Goal: Task Accomplishment & Management: Manage account settings

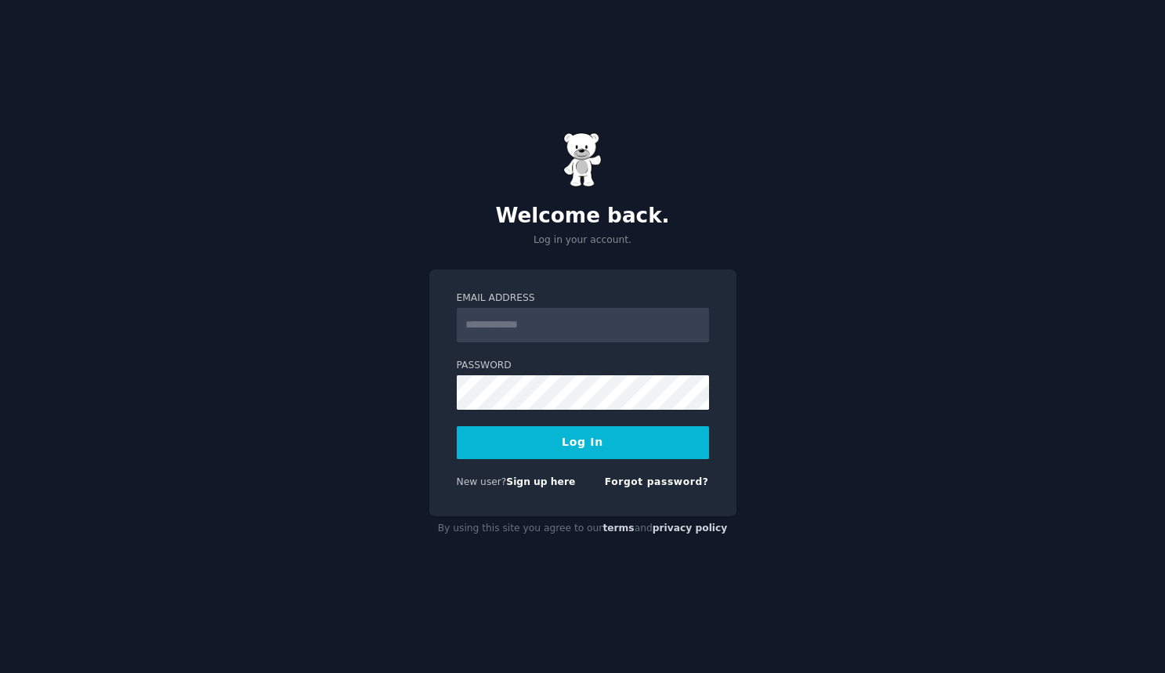
click at [531, 338] on input "Email Address" at bounding box center [583, 325] width 252 height 34
type input "**********"
click at [792, 356] on div "**********" at bounding box center [582, 336] width 1165 height 673
click at [580, 429] on button "Log In" at bounding box center [583, 442] width 252 height 33
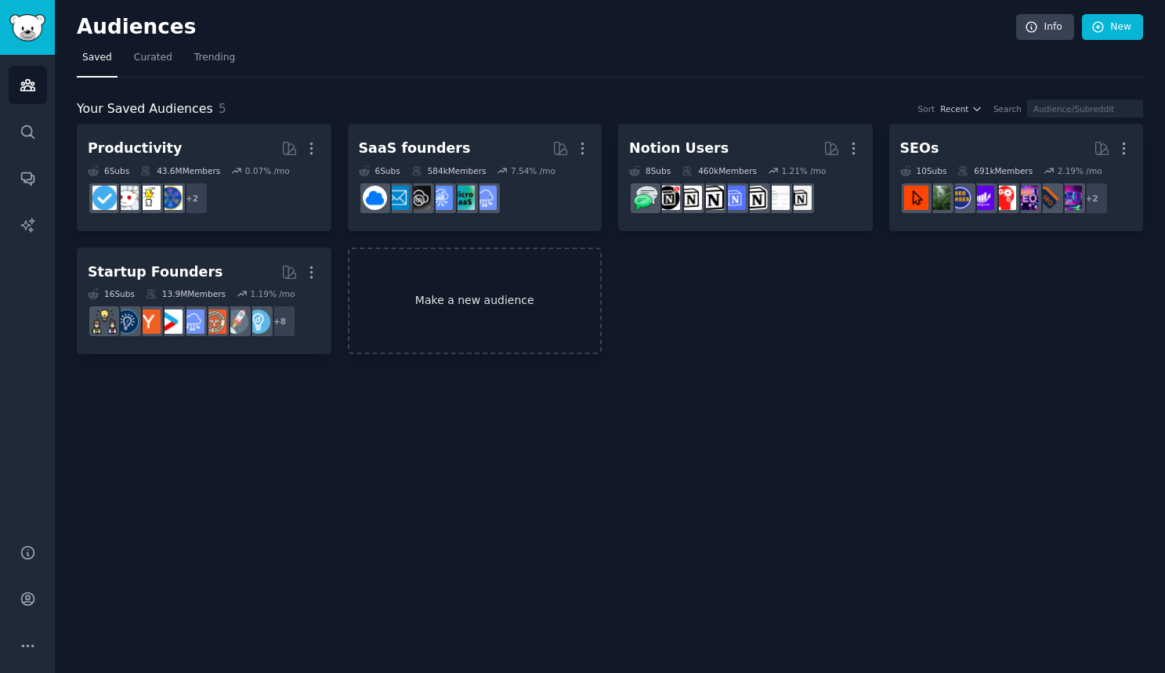
click at [454, 287] on link "Make a new audience" at bounding box center [475, 301] width 255 height 107
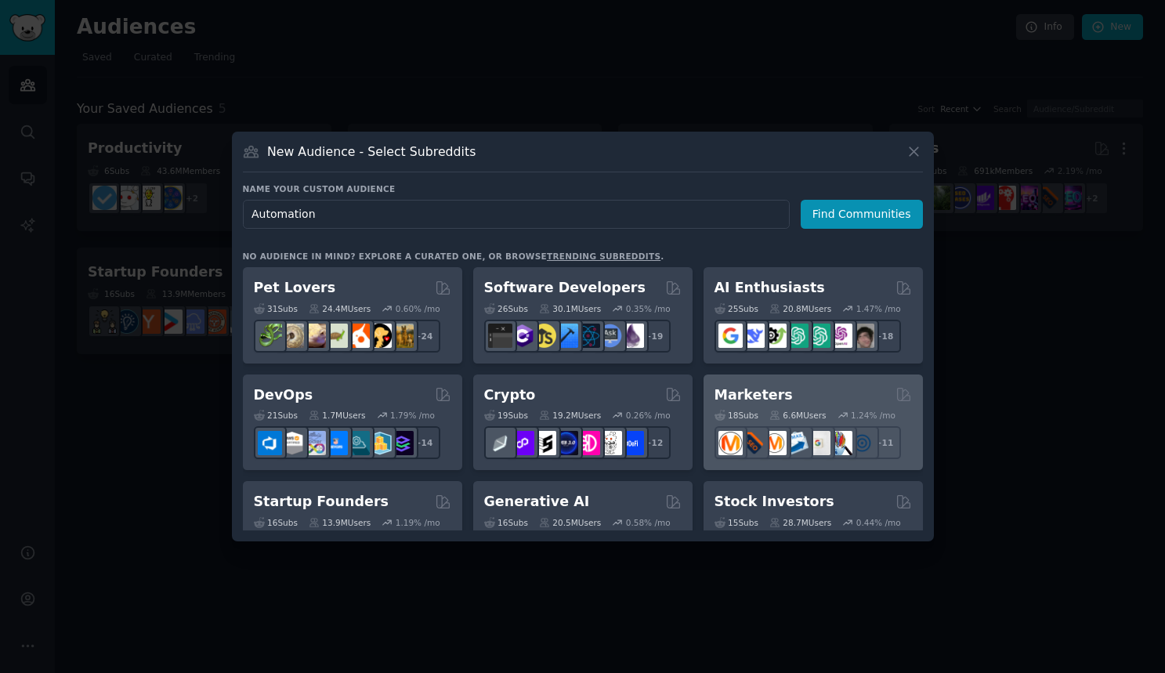
type input "Automation"
click at [795, 389] on div "Marketers" at bounding box center [812, 395] width 197 height 20
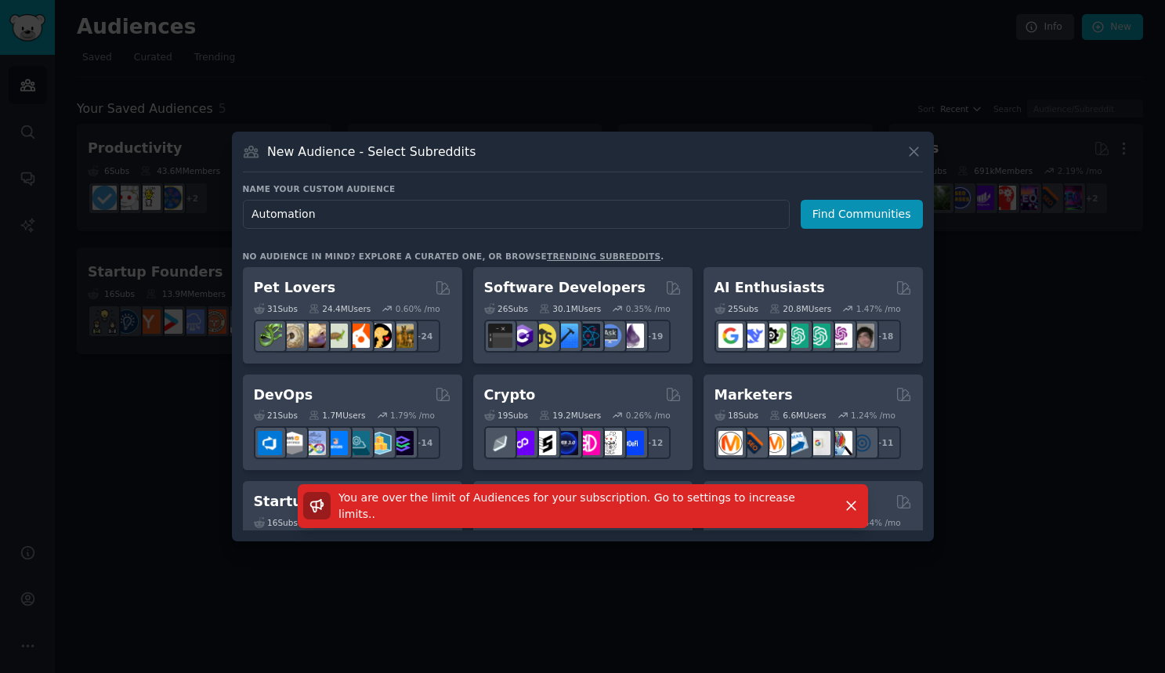
click at [995, 394] on div at bounding box center [582, 336] width 1165 height 673
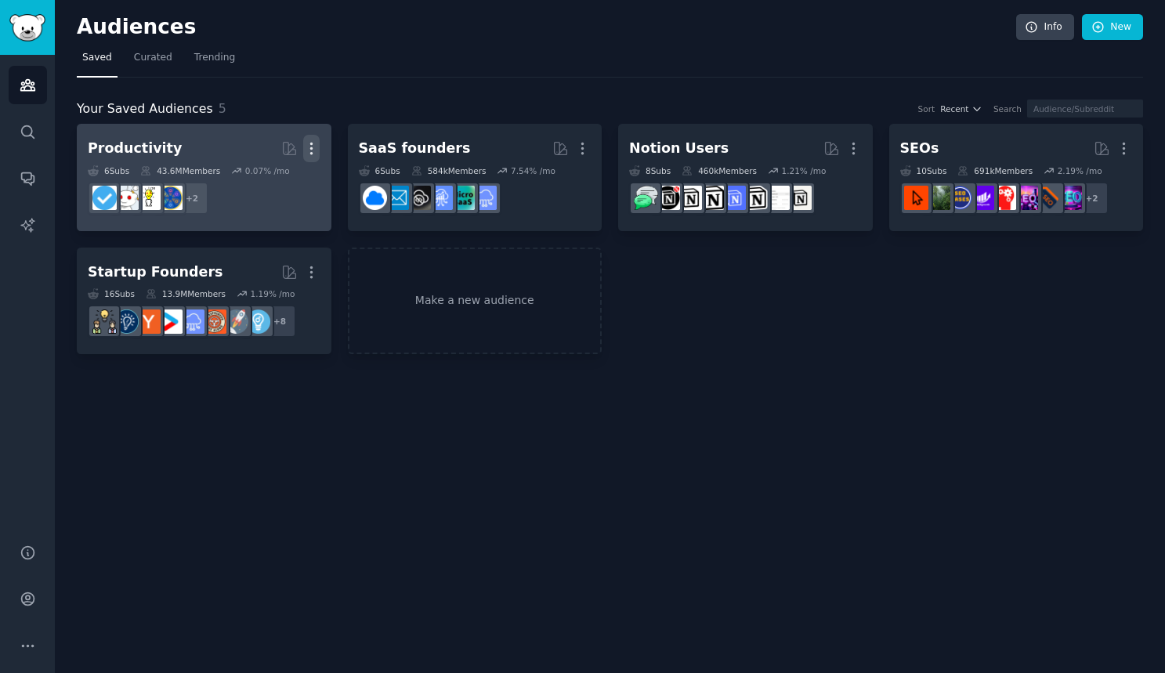
click at [314, 152] on icon "button" at bounding box center [311, 148] width 16 height 16
click at [292, 177] on div "Delete" at bounding box center [258, 181] width 74 height 33
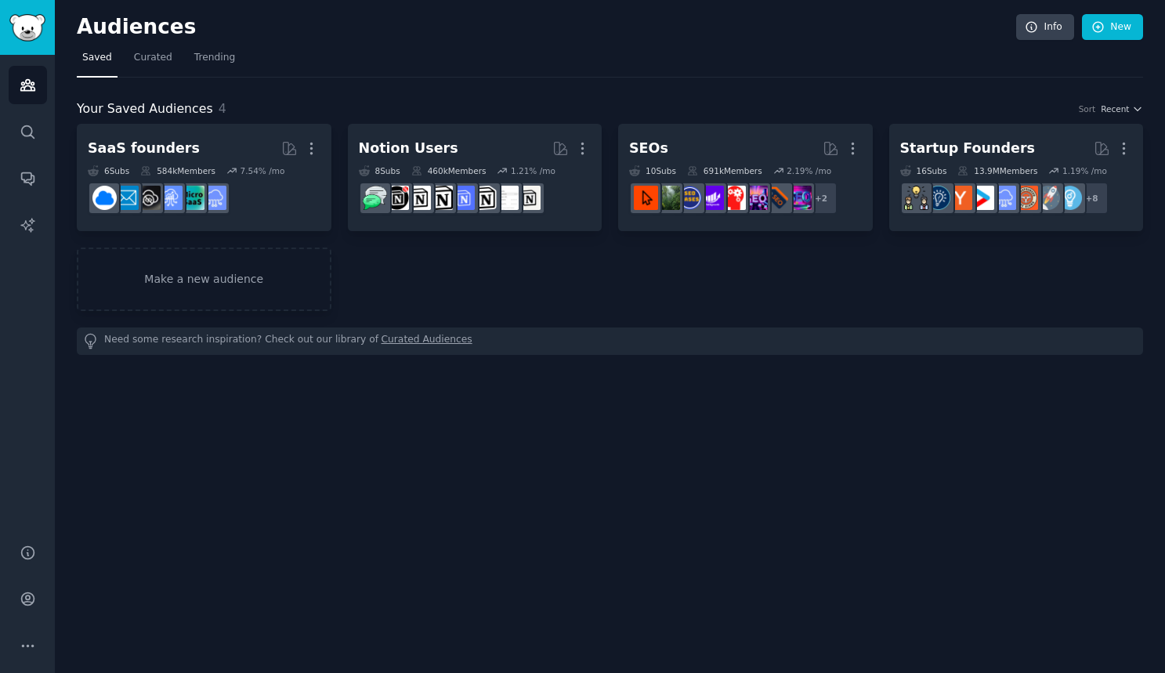
click at [258, 182] on dd "r/B2BSaaS" at bounding box center [204, 198] width 233 height 44
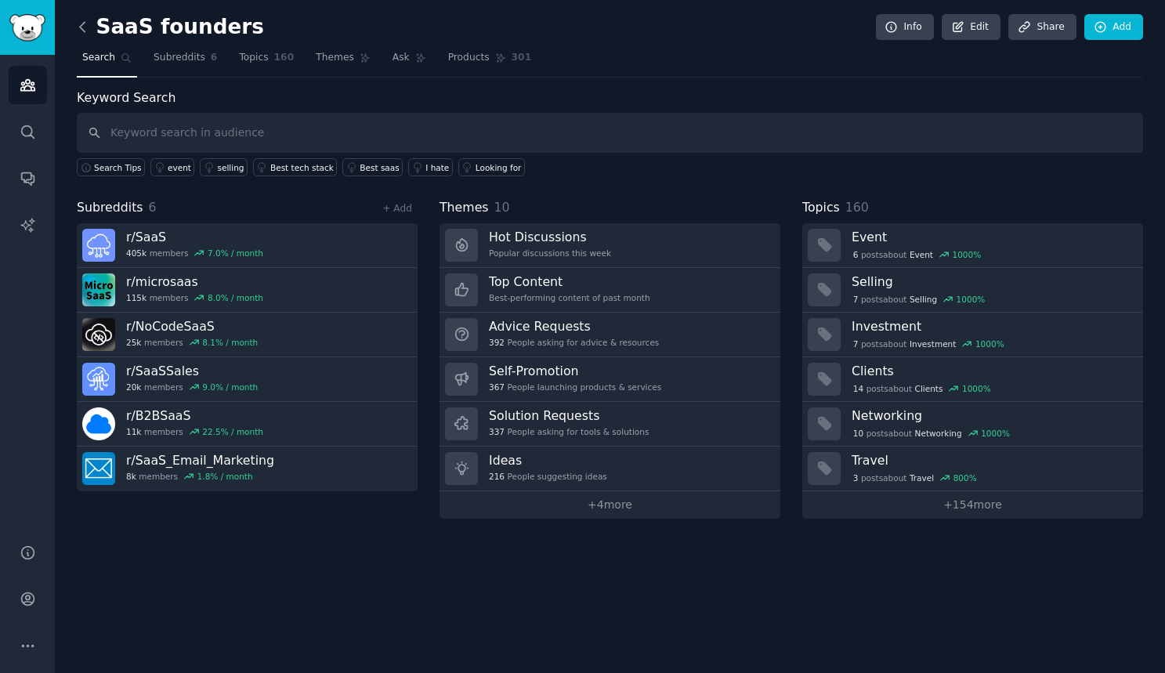
click at [89, 31] on icon at bounding box center [82, 27] width 16 height 16
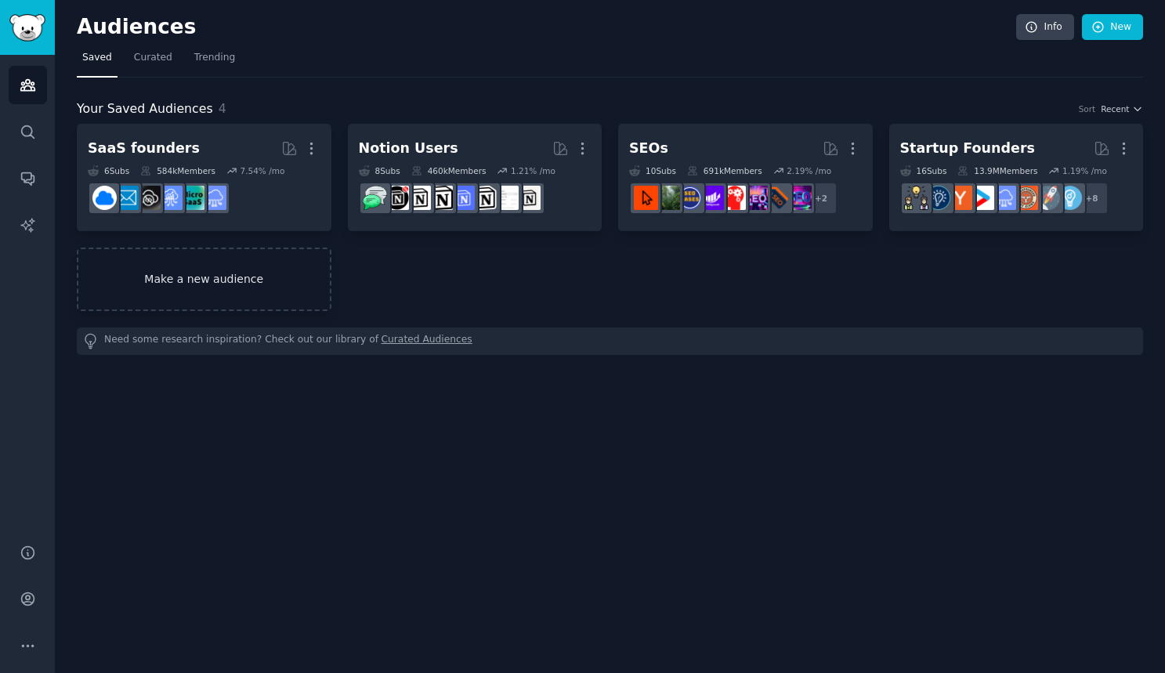
click at [229, 299] on link "Make a new audience" at bounding box center [204, 279] width 255 height 63
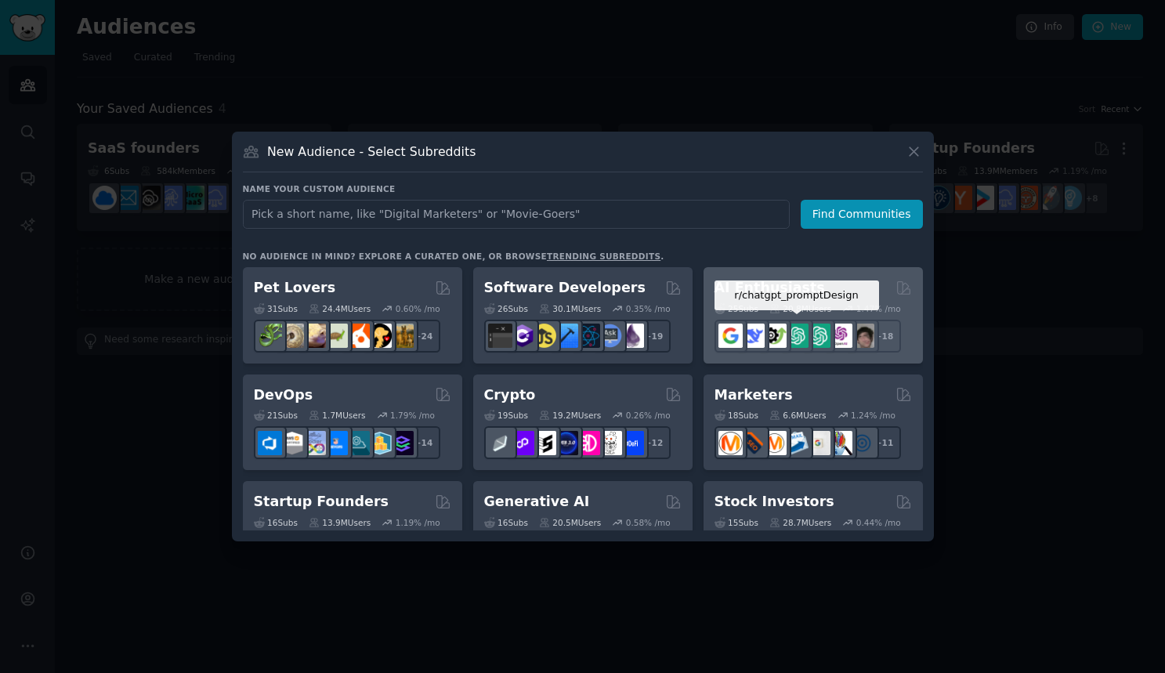
scroll to position [78, 0]
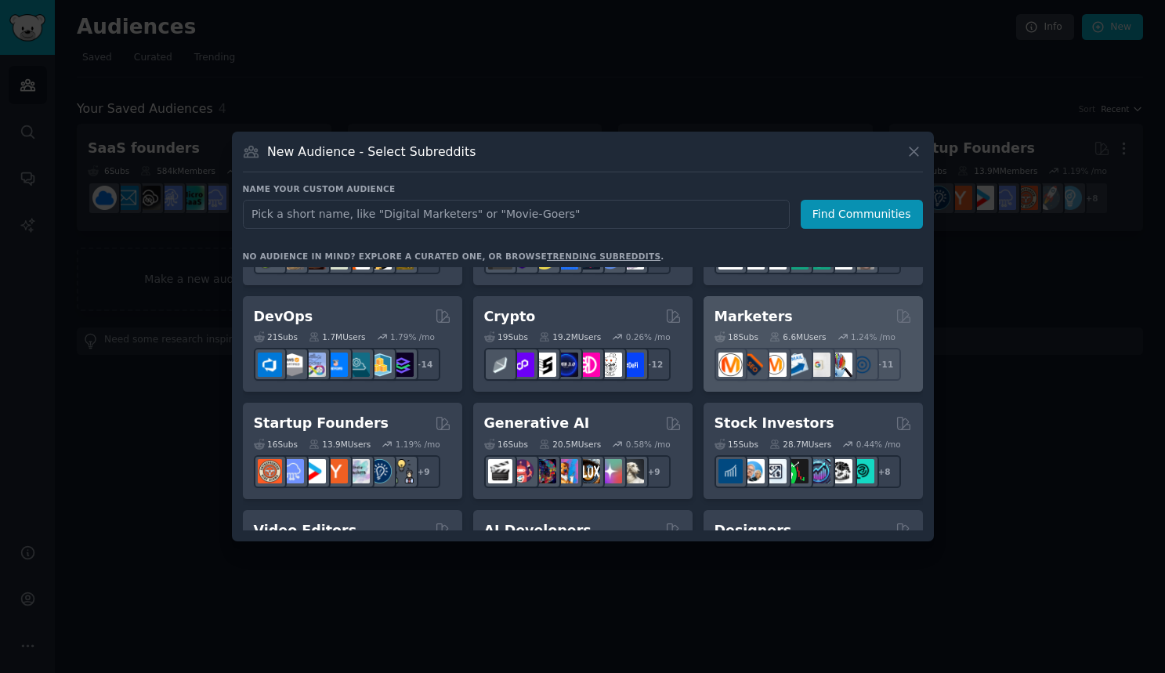
click at [766, 332] on div "18 Sub s 6.6M Users 1.24 % /mo" at bounding box center [812, 336] width 197 height 11
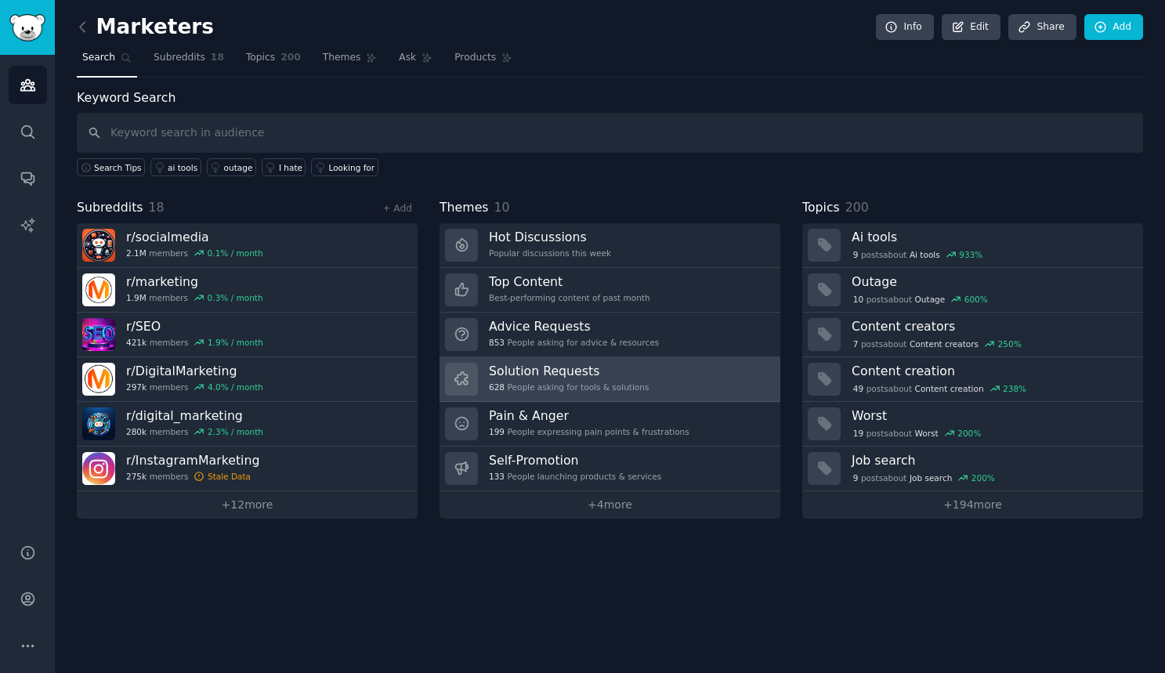
click at [649, 377] on link "Solution Requests 628 People asking for tools & solutions" at bounding box center [609, 379] width 341 height 45
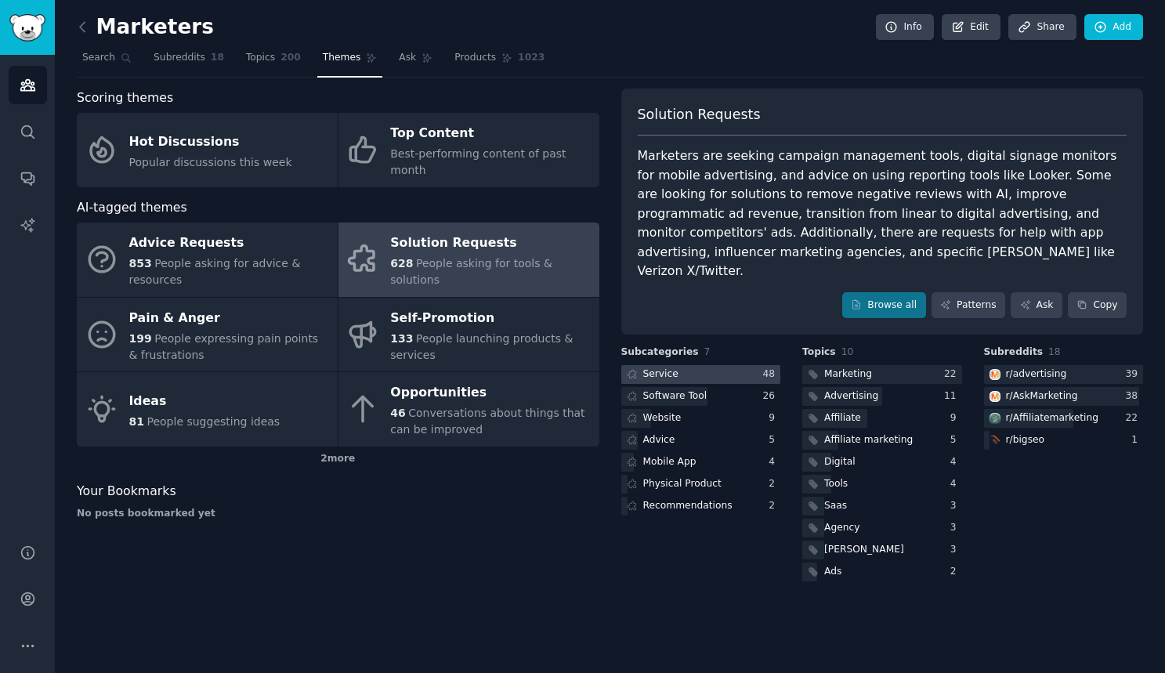
click at [685, 365] on div at bounding box center [701, 375] width 160 height 20
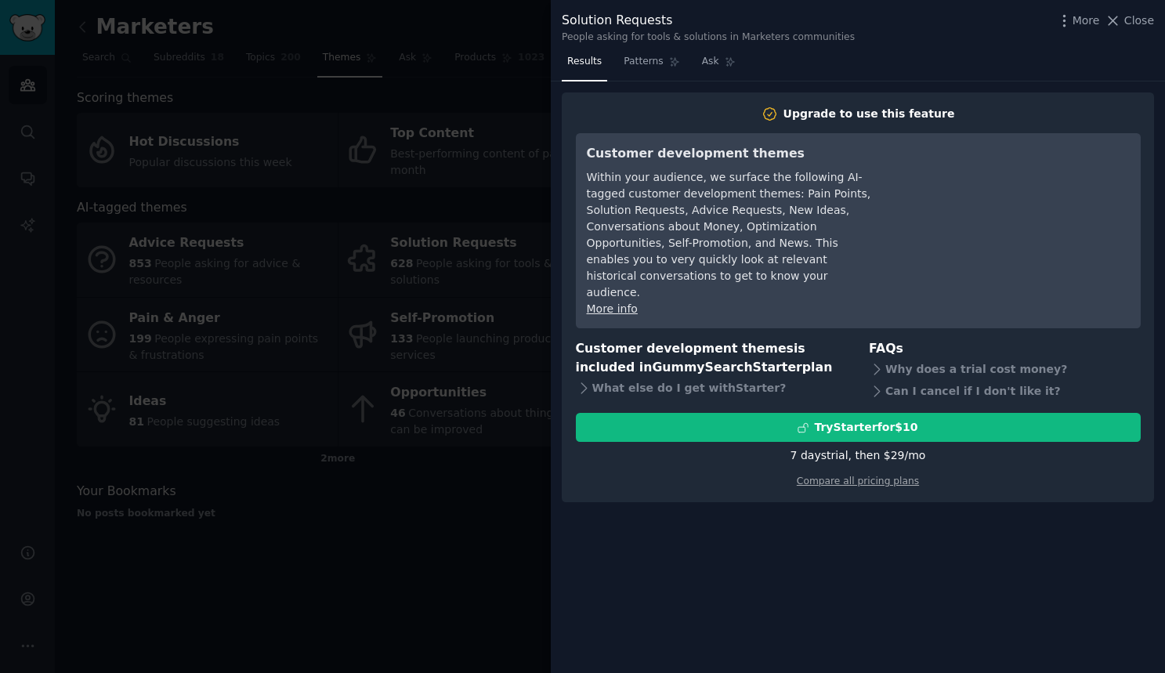
click at [516, 472] on div at bounding box center [582, 336] width 1165 height 673
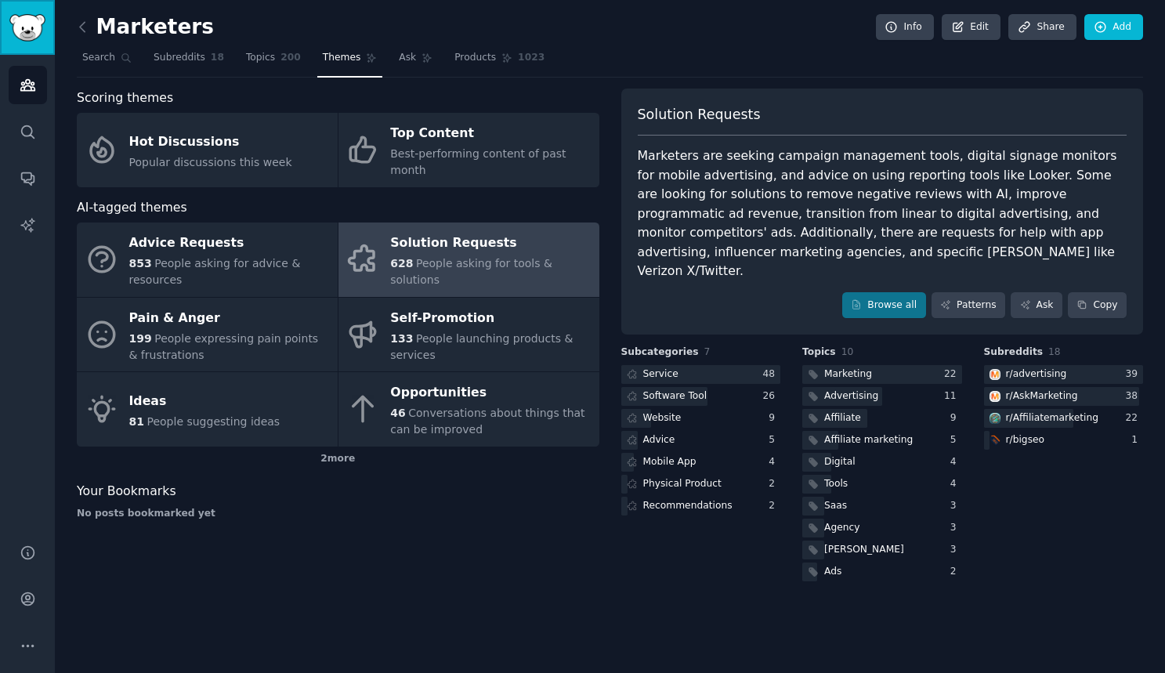
click at [39, 12] on link "Sidebar" at bounding box center [27, 27] width 55 height 55
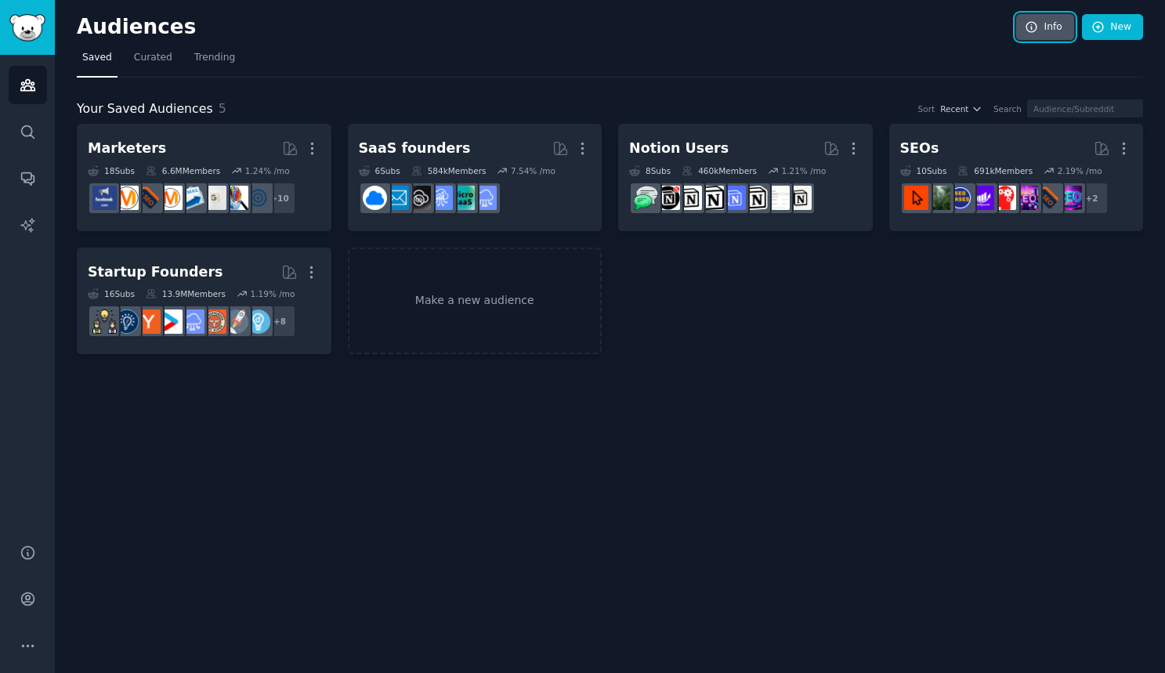
click at [1061, 32] on link "Info" at bounding box center [1045, 27] width 58 height 27
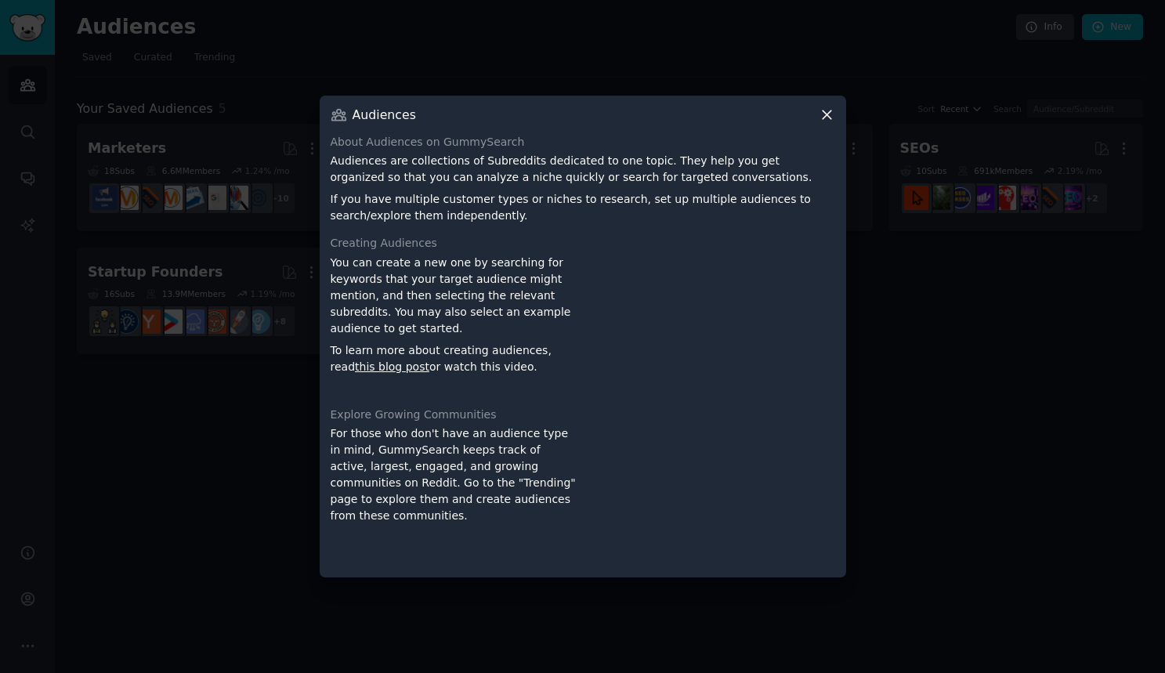
click at [829, 114] on icon at bounding box center [827, 115] width 16 height 16
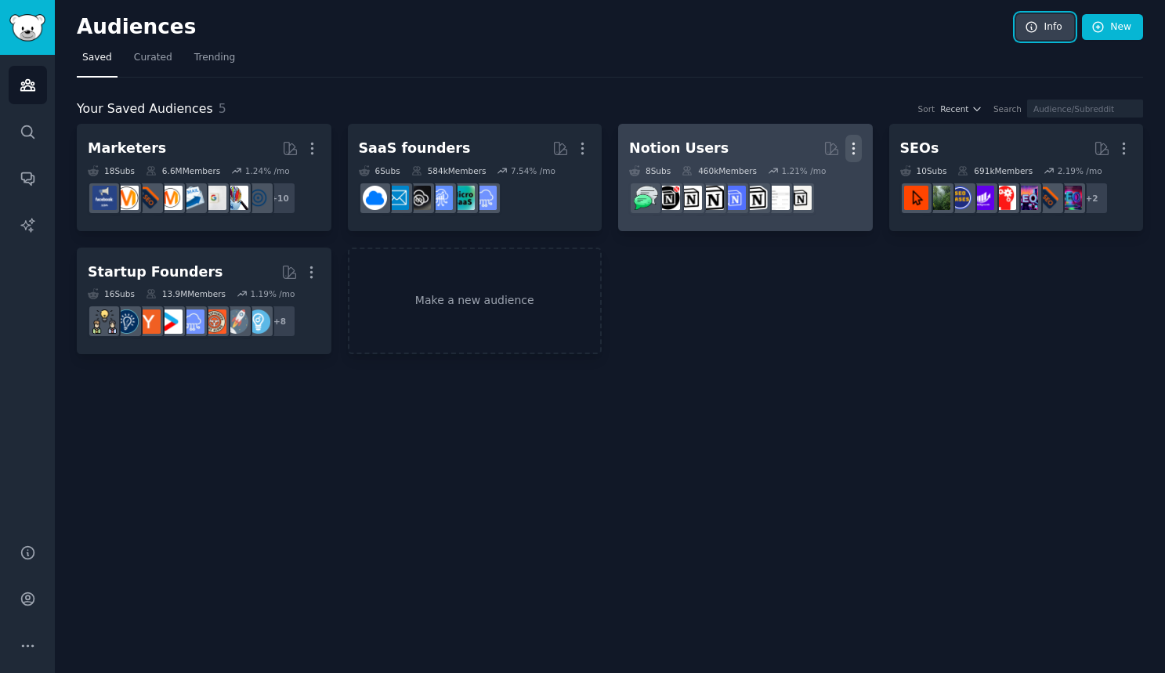
click at [856, 150] on icon "button" at bounding box center [853, 148] width 16 height 16
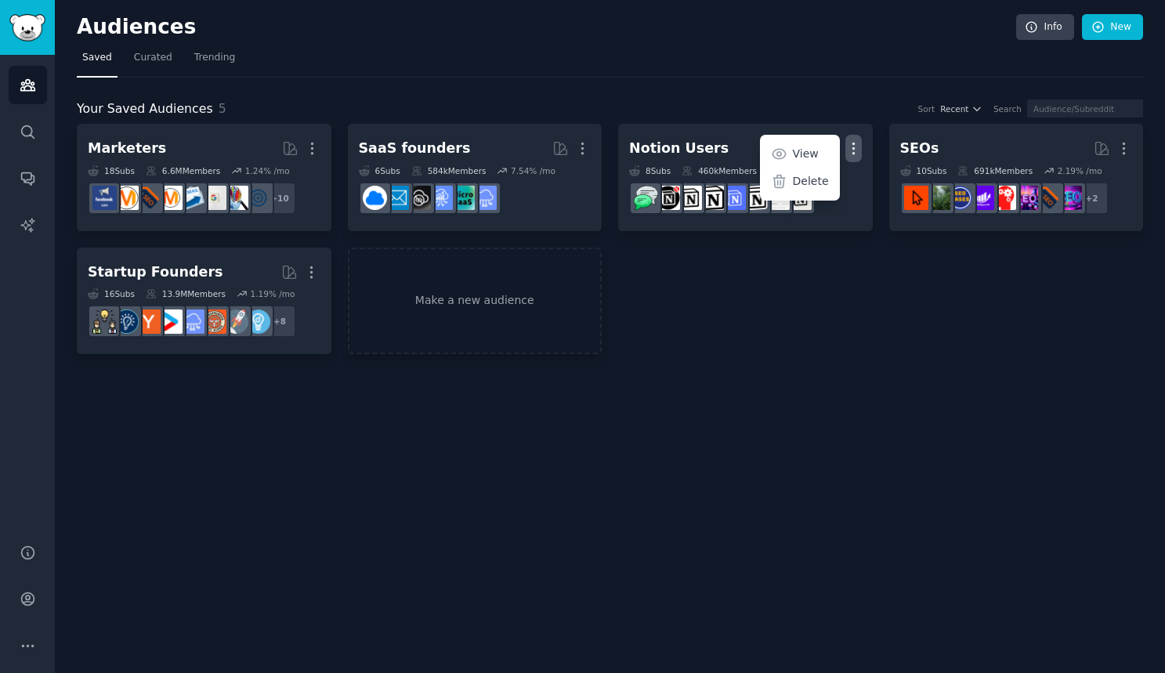
drag, startPoint x: 826, startPoint y: 181, endPoint x: 652, endPoint y: 79, distance: 202.2
click at [826, 181] on p "Delete" at bounding box center [811, 181] width 36 height 16
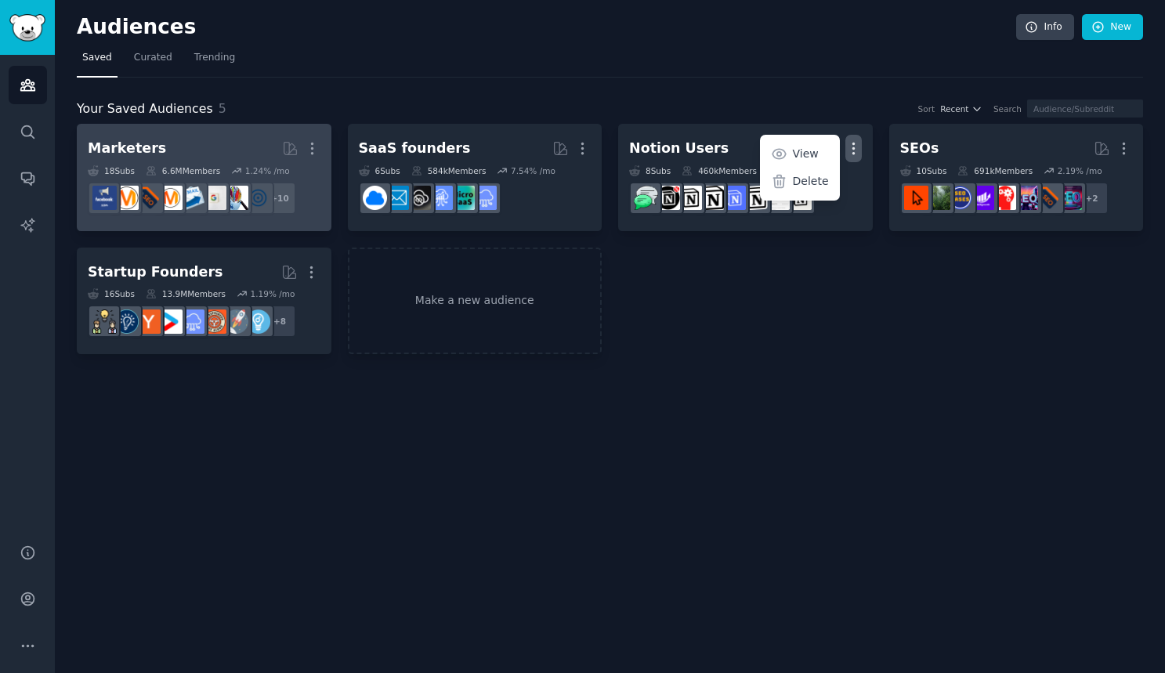
click at [175, 163] on div "Marketers Curated by GummySearch More 18 Sub s 6.6M Members 1.24 % /mo + 10" at bounding box center [204, 177] width 233 height 85
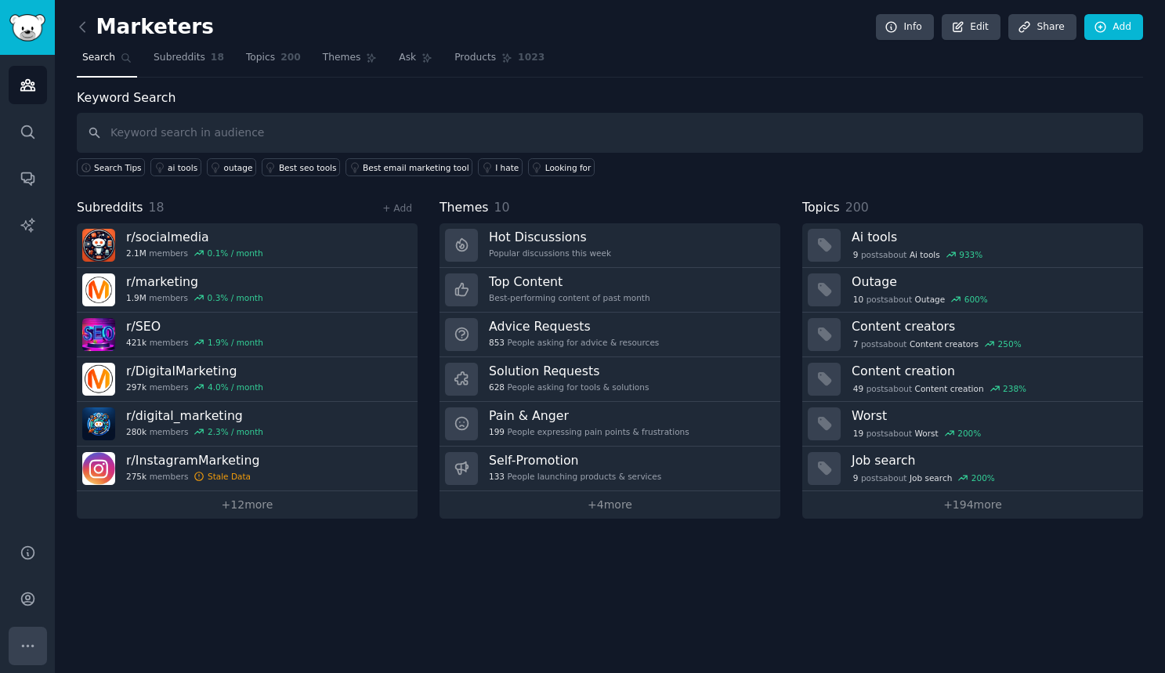
click at [26, 641] on icon "Sidebar" at bounding box center [28, 646] width 16 height 16
click at [32, 562] on link "Help" at bounding box center [28, 552] width 38 height 38
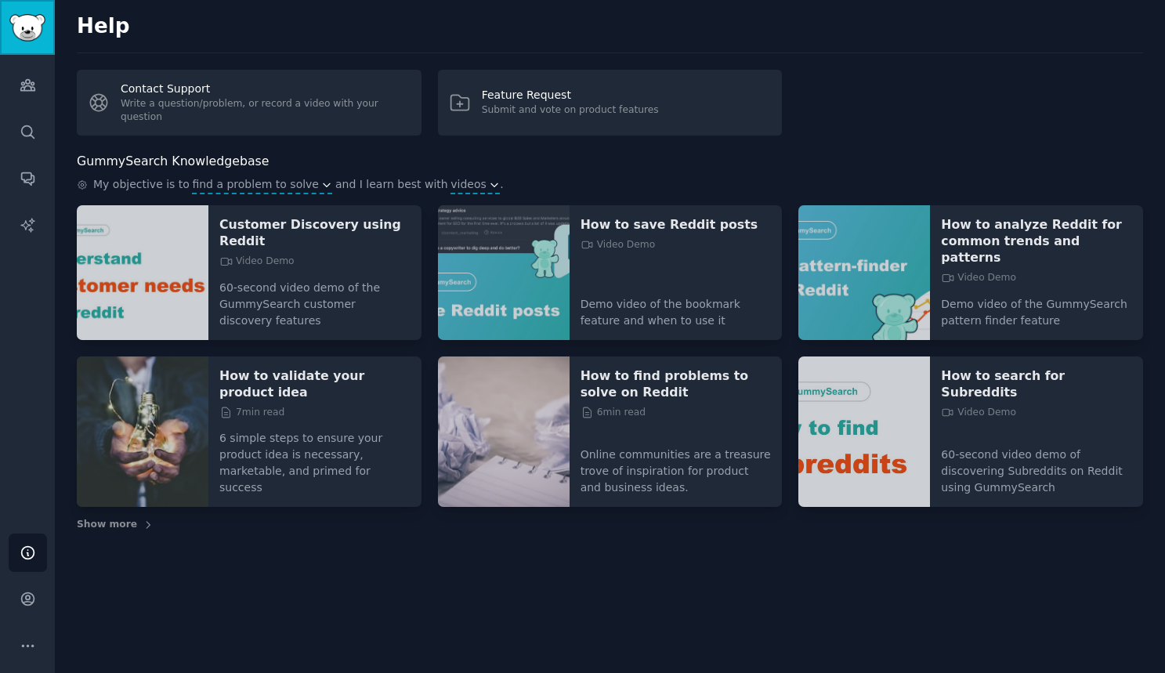
click at [21, 26] on img "Sidebar" at bounding box center [27, 27] width 36 height 27
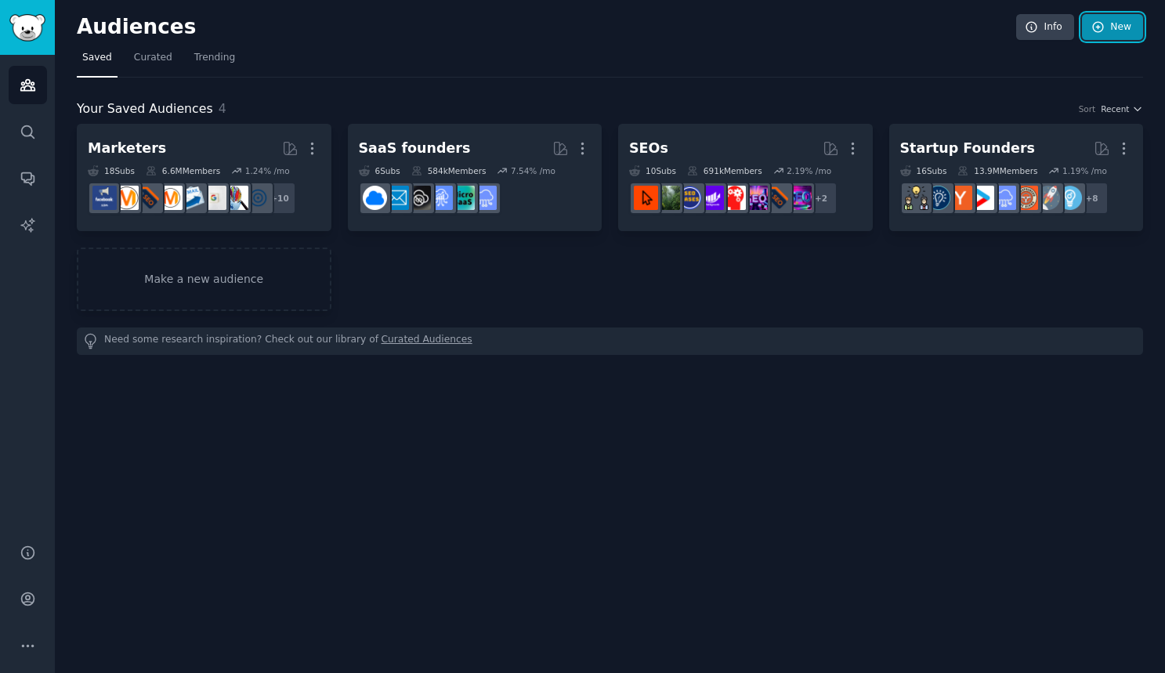
click at [1126, 31] on link "New" at bounding box center [1112, 27] width 61 height 27
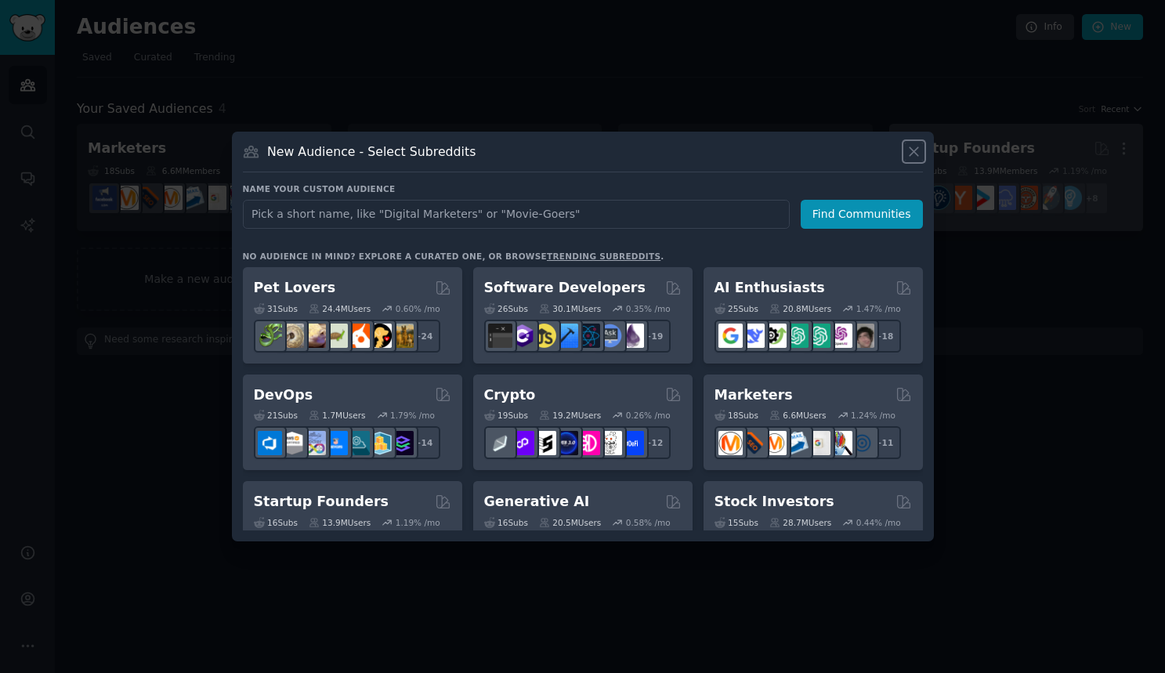
click at [909, 146] on icon at bounding box center [913, 151] width 16 height 16
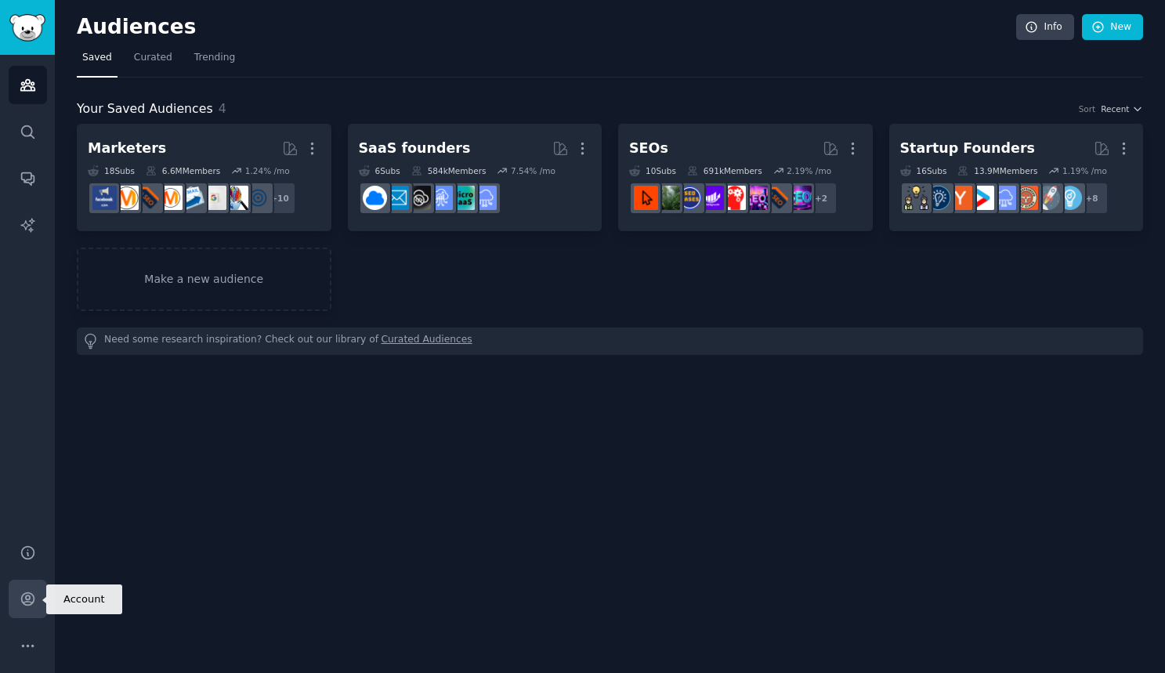
click at [32, 596] on icon "Sidebar" at bounding box center [28, 599] width 16 height 16
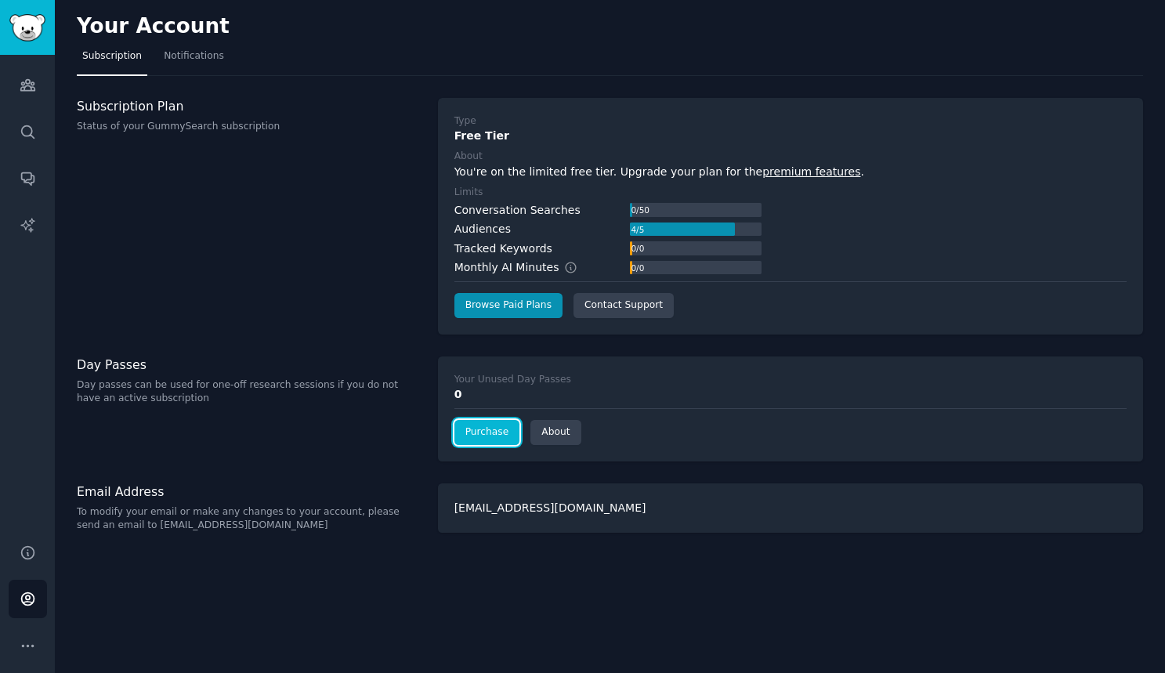
click at [509, 432] on link "Purchase" at bounding box center [487, 432] width 66 height 25
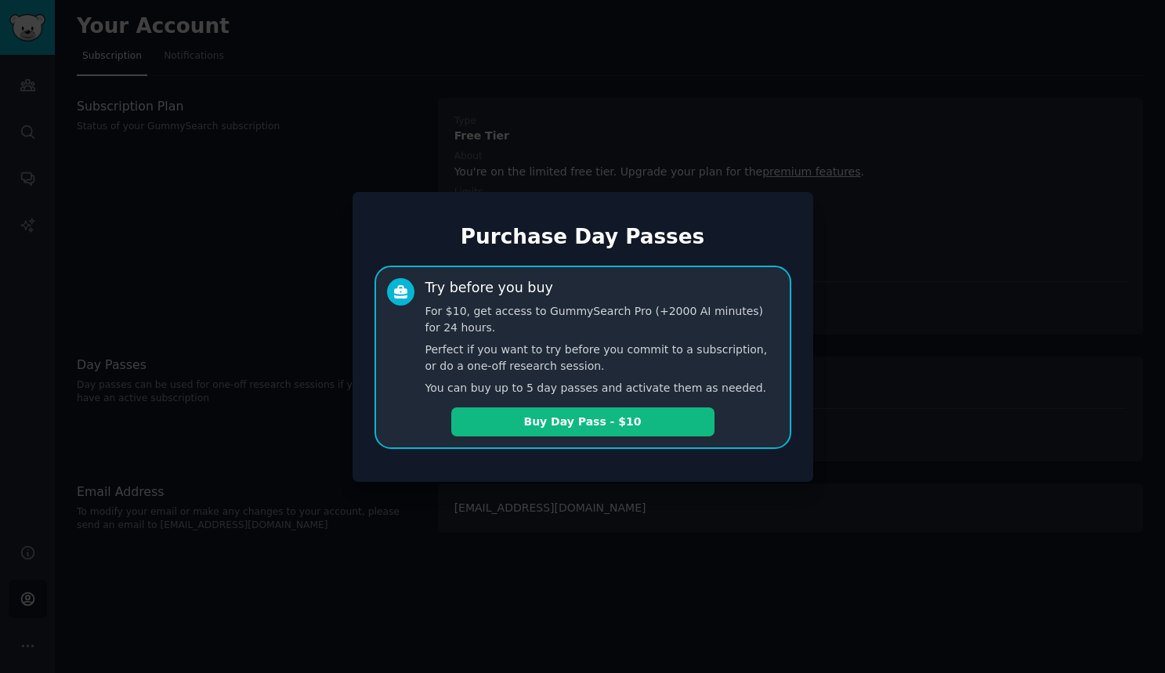
click at [681, 575] on div at bounding box center [582, 336] width 1165 height 673
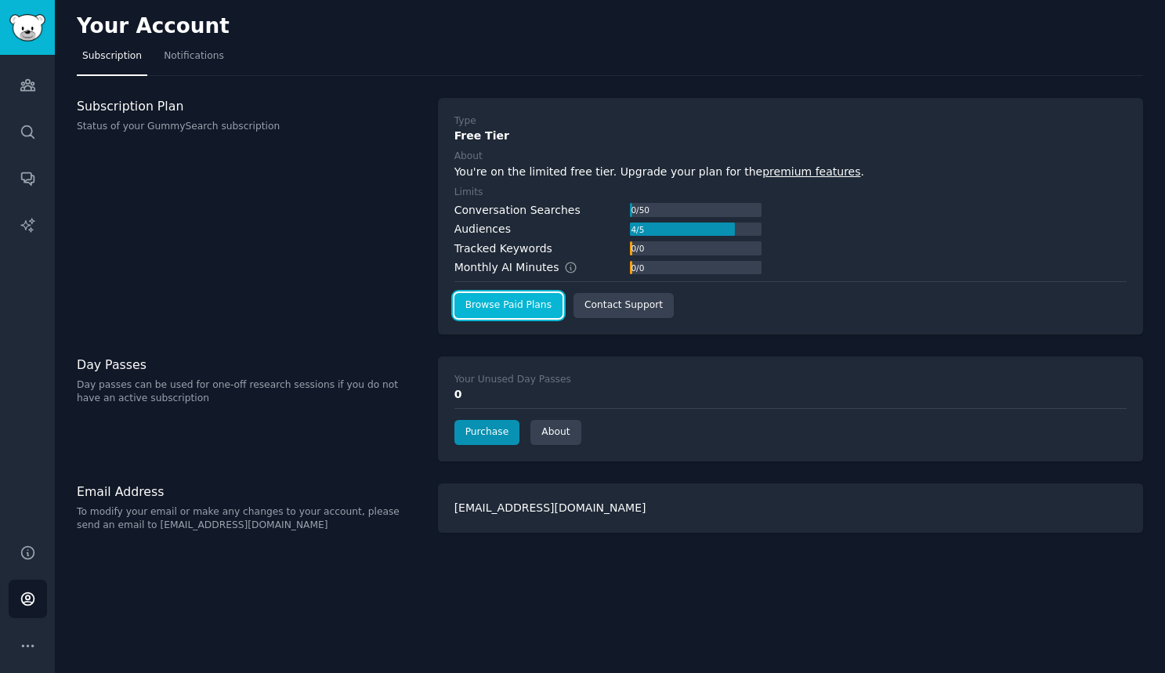
click at [536, 311] on link "Browse Paid Plans" at bounding box center [508, 305] width 108 height 25
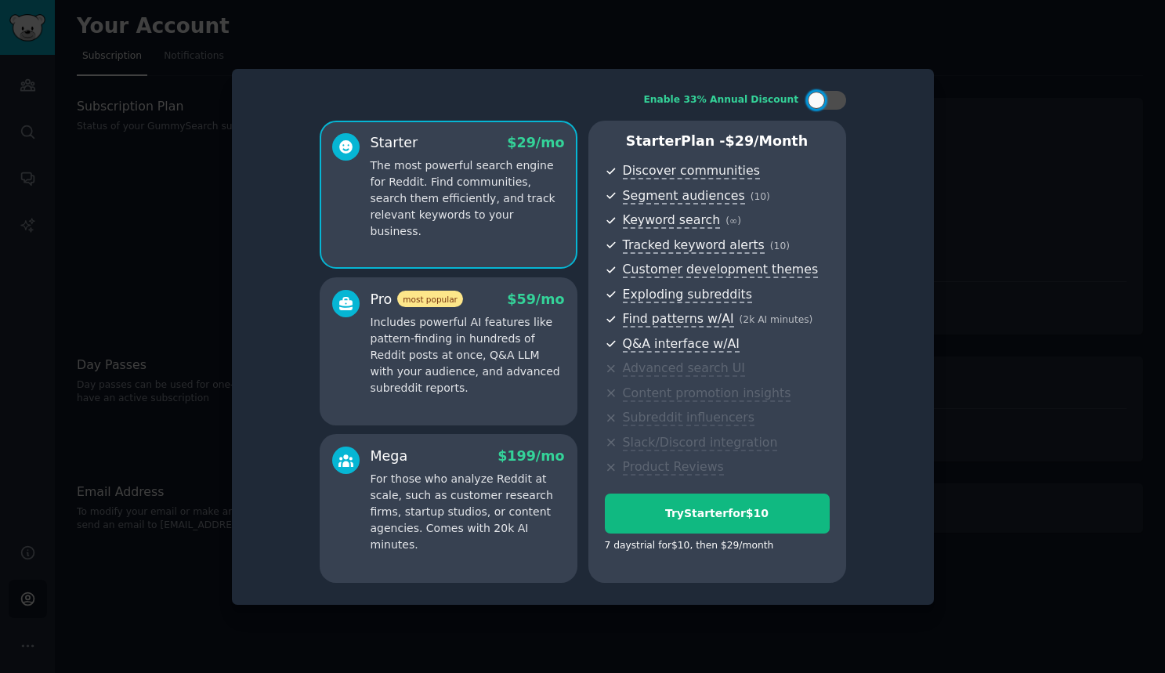
click at [537, 309] on div "Pro most popular $ 59 /mo Includes powerful AI features like pattern-finding in…" at bounding box center [467, 343] width 194 height 107
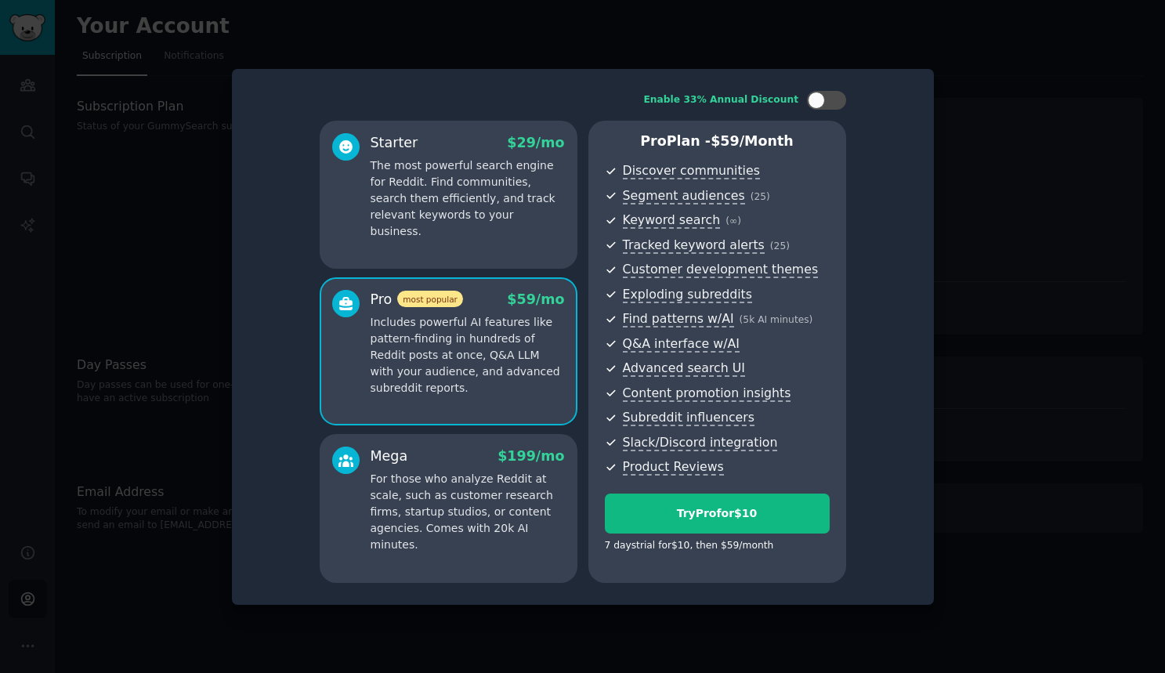
click at [482, 219] on p "The most powerful search engine for Reddit. Find communities, search them effic…" at bounding box center [467, 198] width 194 height 82
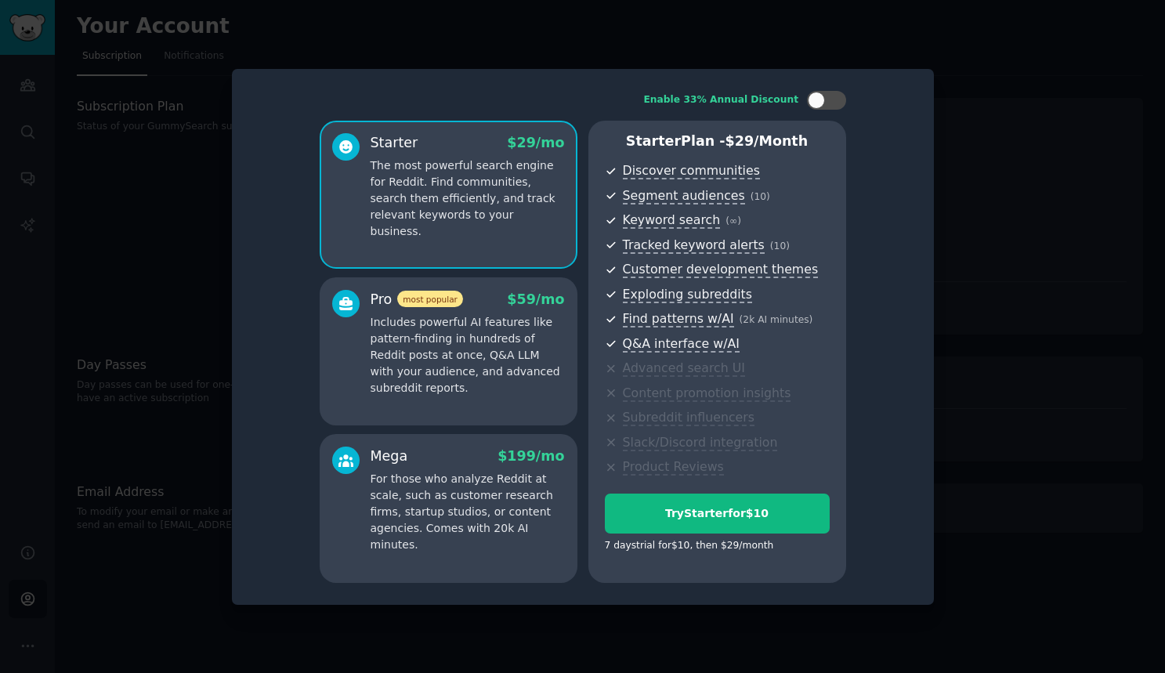
click at [513, 472] on p "For those who analyze Reddit at scale, such as customer research firms, startup…" at bounding box center [467, 512] width 194 height 82
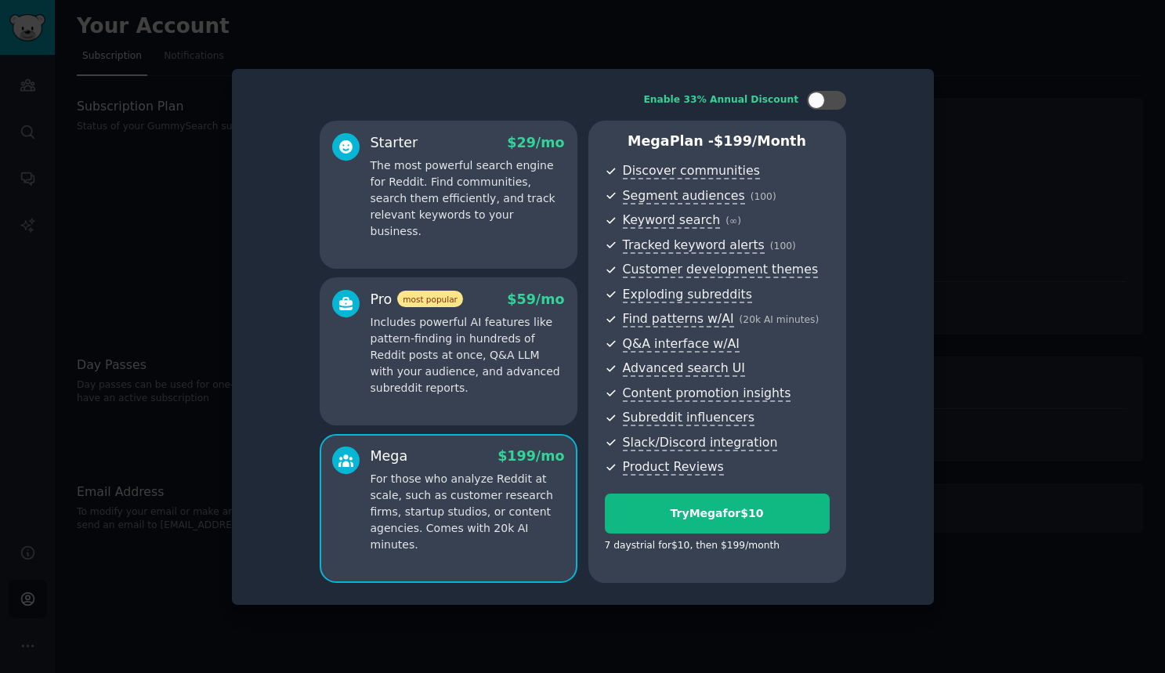
click at [481, 215] on p "The most powerful search engine for Reddit. Find communities, search them effic…" at bounding box center [467, 198] width 194 height 82
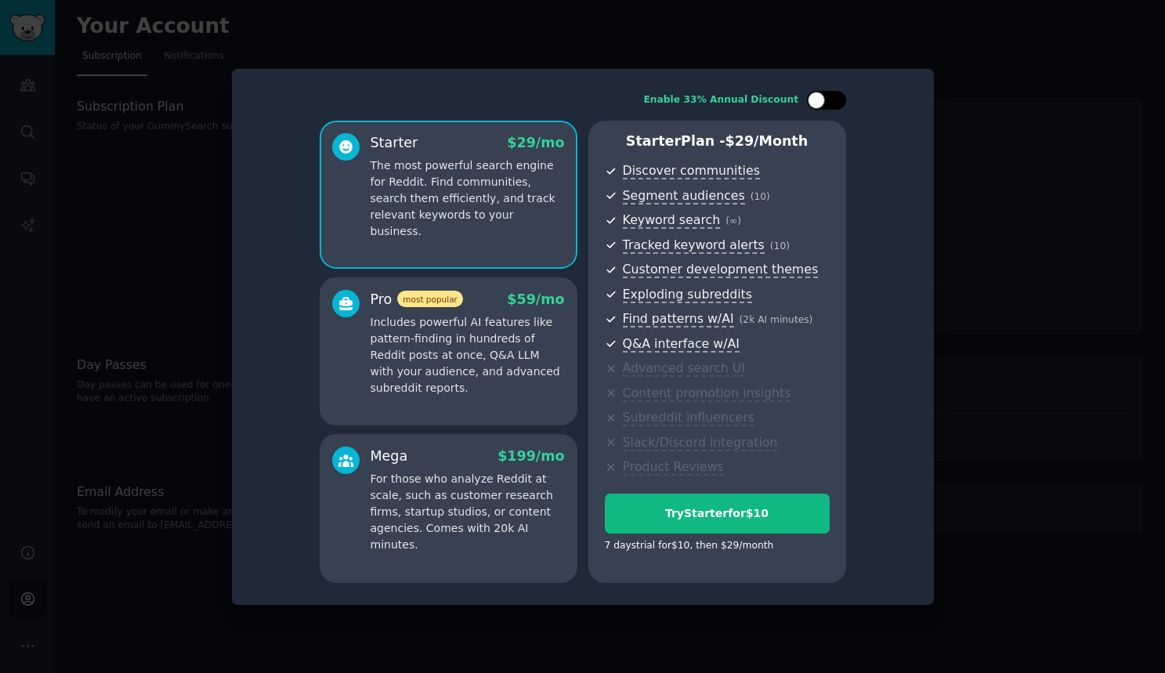
click at [829, 105] on div at bounding box center [826, 100] width 39 height 19
click at [829, 105] on div at bounding box center [836, 100] width 17 height 17
checkbox input "false"
click at [1046, 174] on div at bounding box center [582, 336] width 1165 height 673
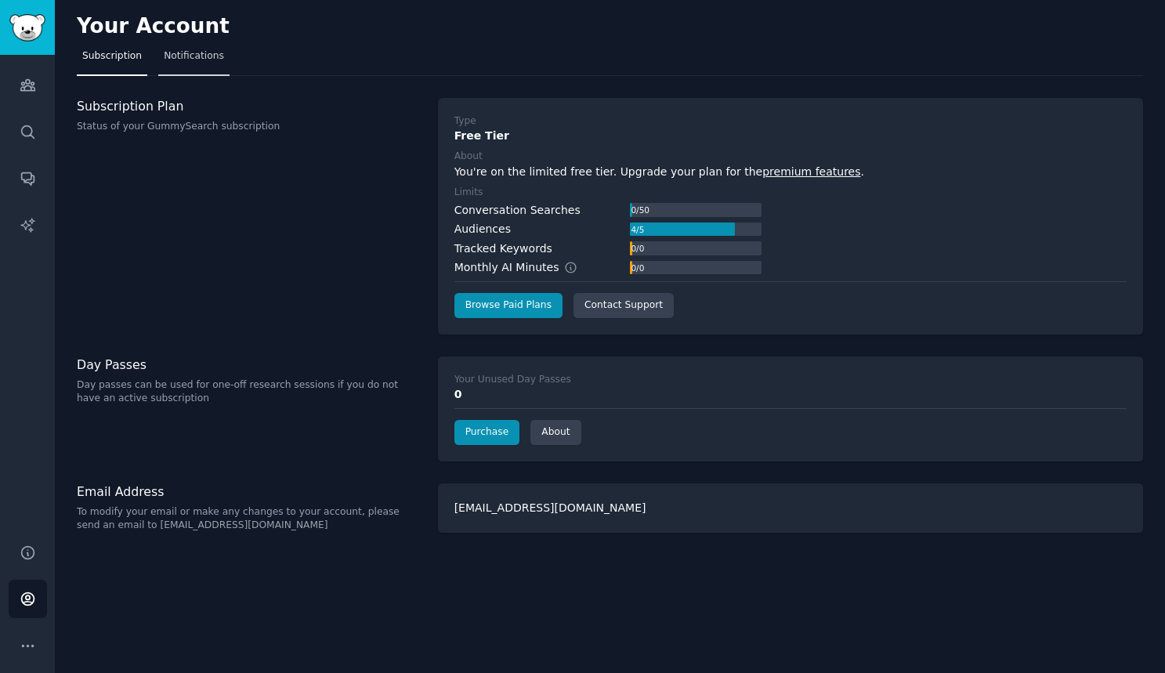
click at [182, 63] on link "Notifications" at bounding box center [193, 60] width 71 height 32
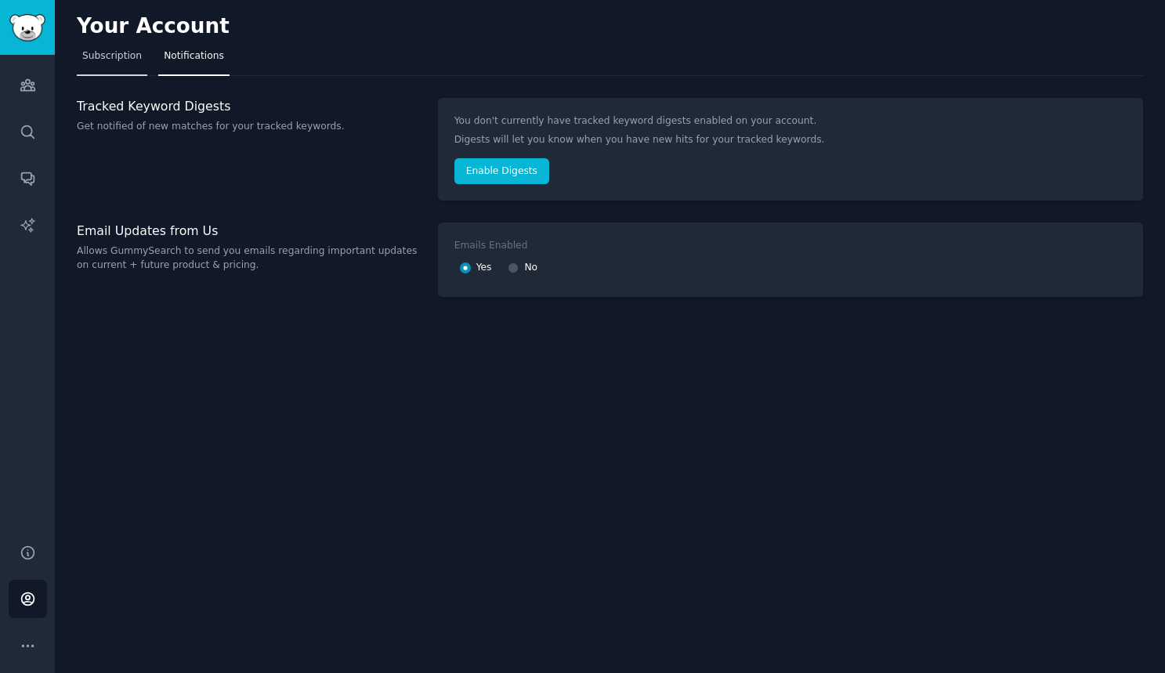
click at [122, 64] on link "Subscription" at bounding box center [112, 60] width 70 height 32
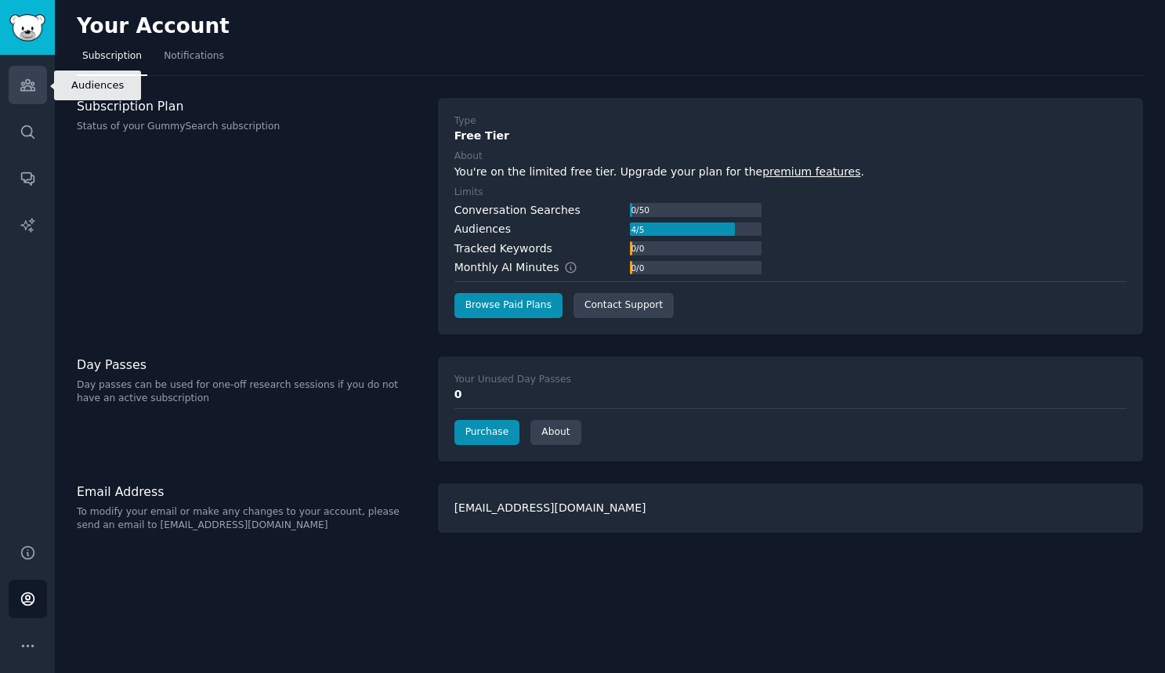
click at [30, 87] on icon "Sidebar" at bounding box center [27, 85] width 14 height 11
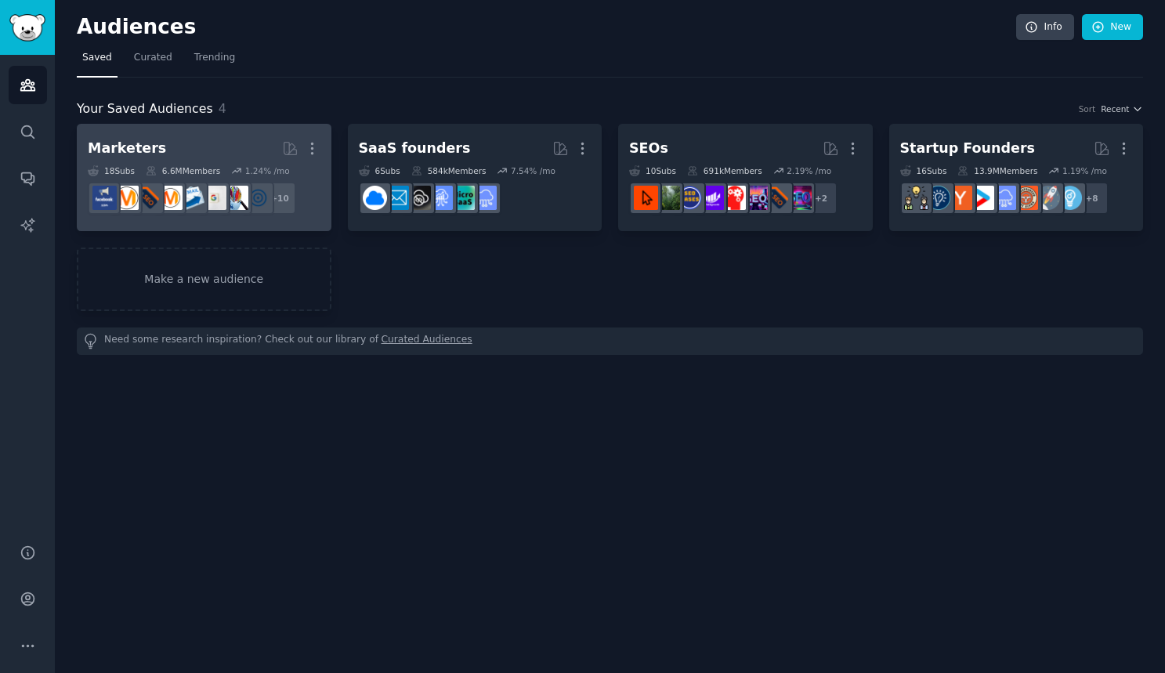
click at [204, 174] on div "6.6M Members" at bounding box center [183, 170] width 74 height 11
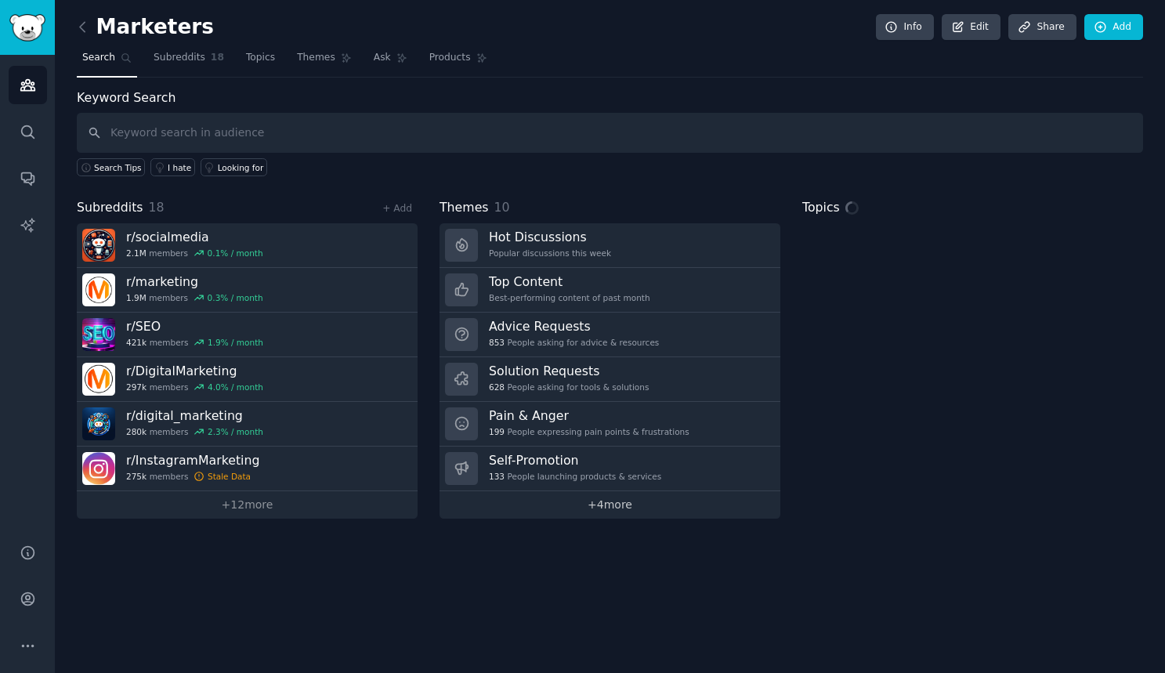
click at [638, 508] on link "+ 4 more" at bounding box center [609, 504] width 341 height 27
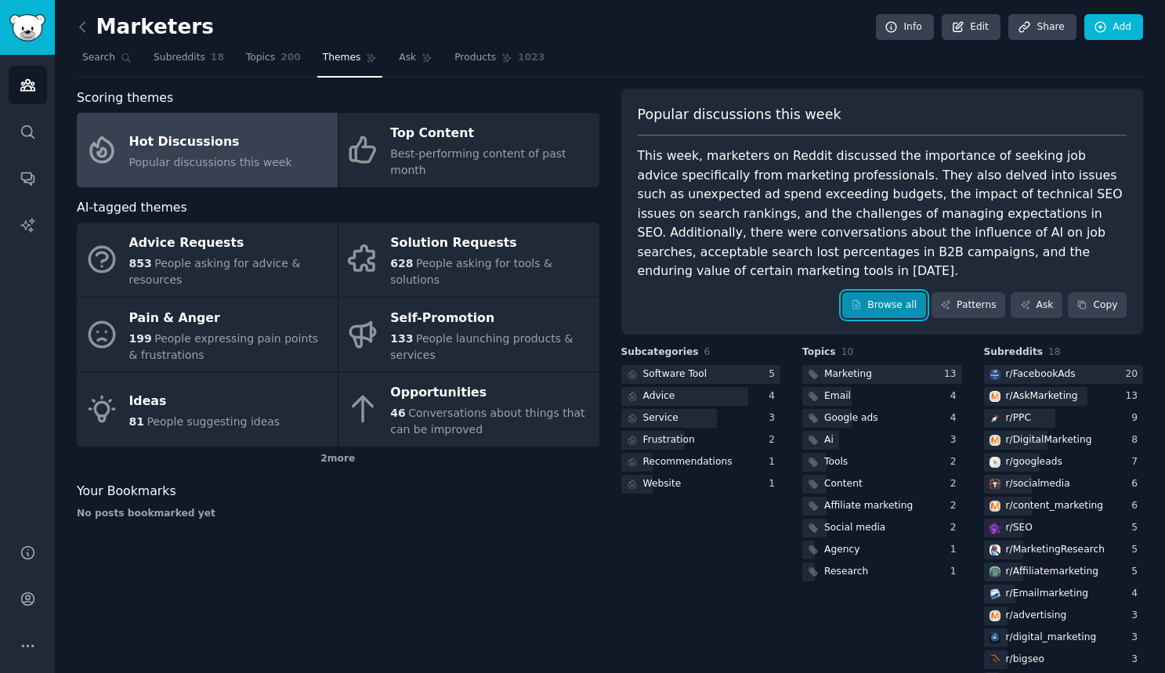
click at [884, 303] on link "Browse all" at bounding box center [884, 305] width 84 height 27
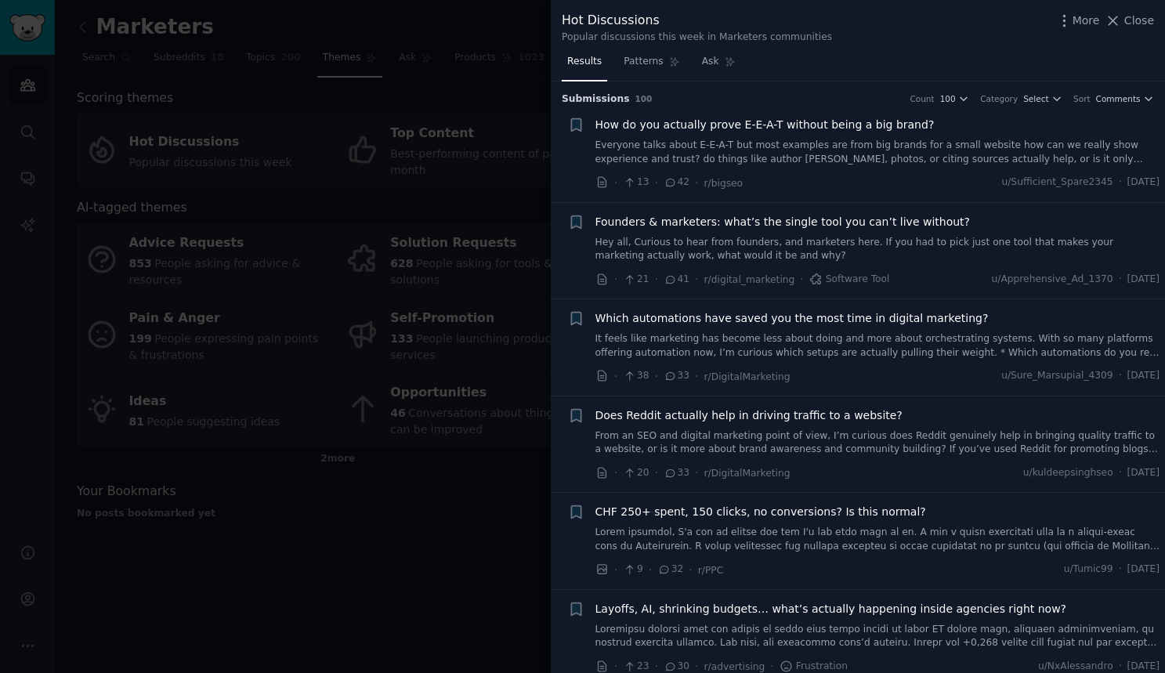
click at [294, 115] on div at bounding box center [582, 336] width 1165 height 673
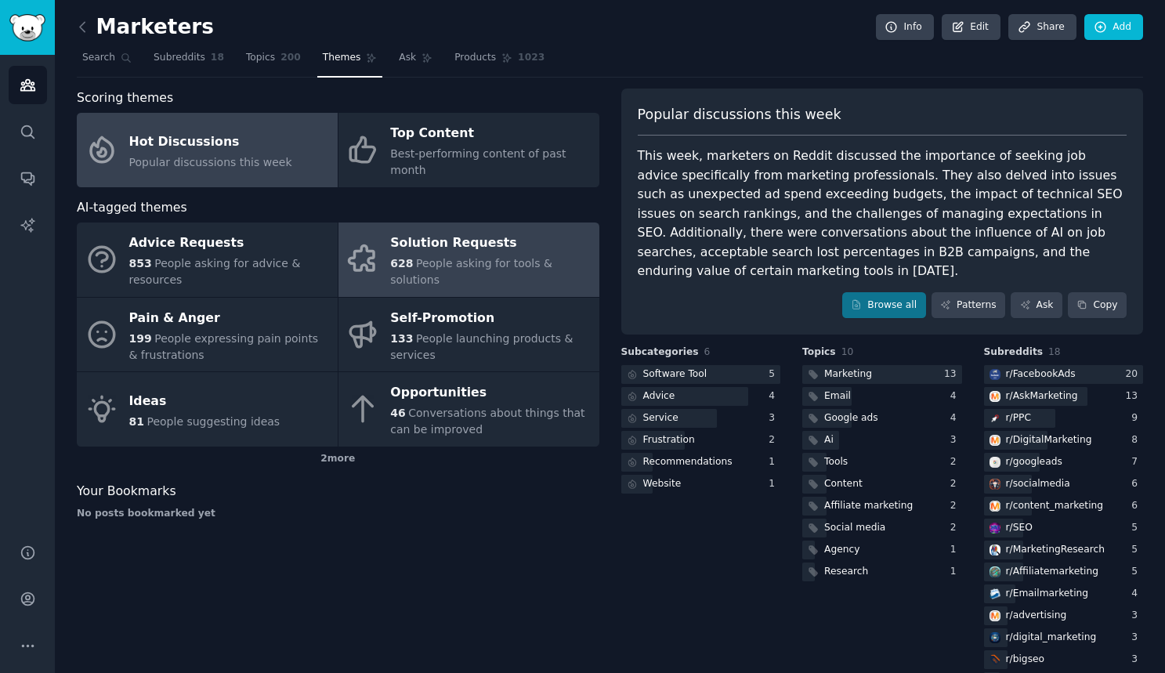
click at [438, 264] on link "Solution Requests 628 People asking for tools & solutions" at bounding box center [468, 259] width 261 height 74
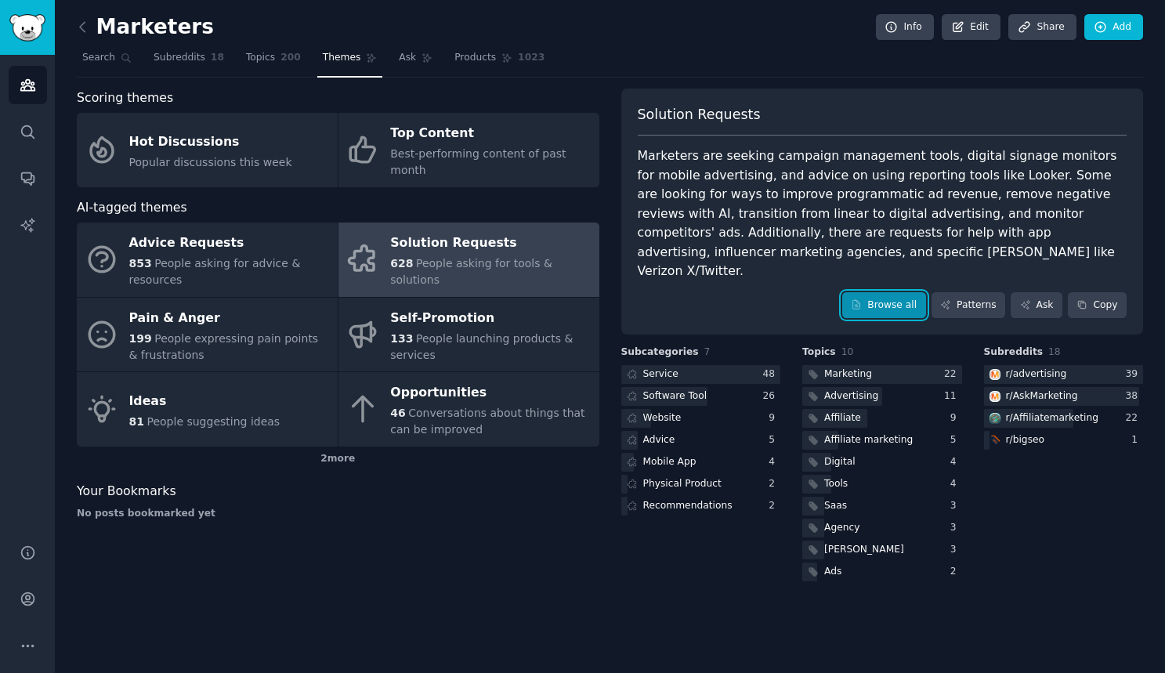
click at [877, 292] on link "Browse all" at bounding box center [884, 305] width 84 height 27
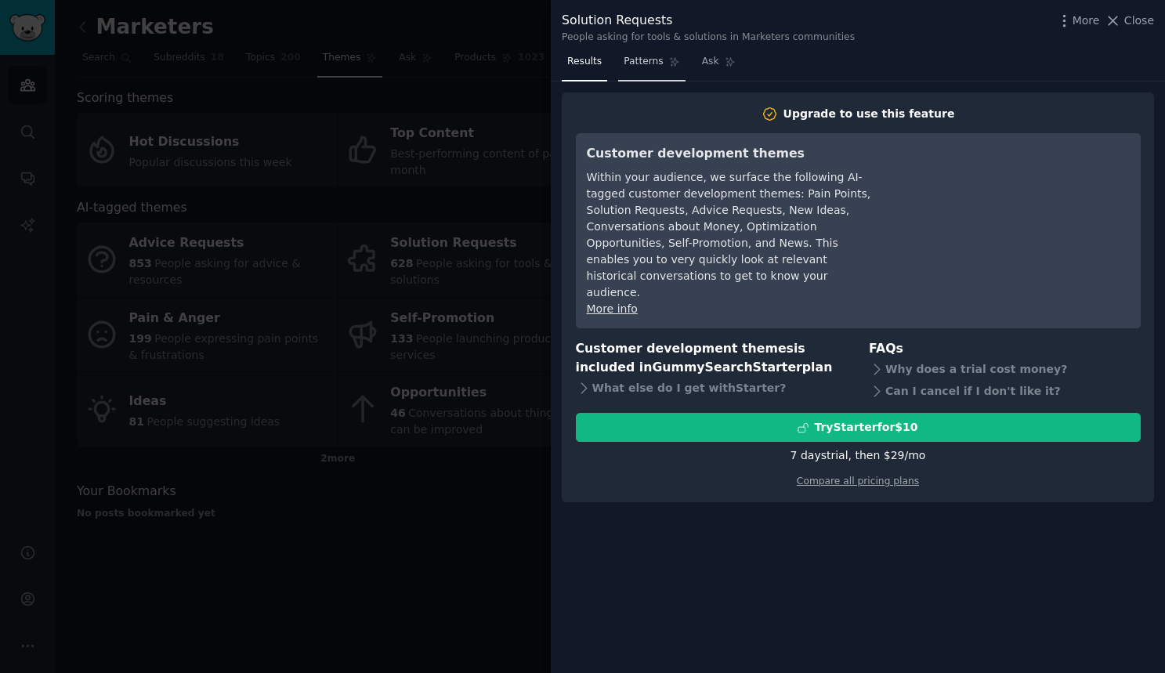
click at [631, 62] on span "Patterns" at bounding box center [642, 62] width 39 height 14
